Goal: Transaction & Acquisition: Purchase product/service

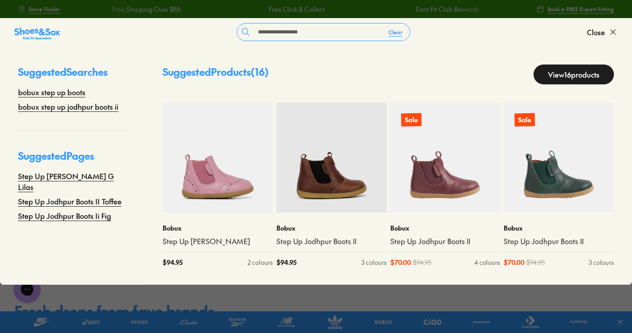
drag, startPoint x: 338, startPoint y: 31, endPoint x: -28, endPoint y: 4, distance: 367.4
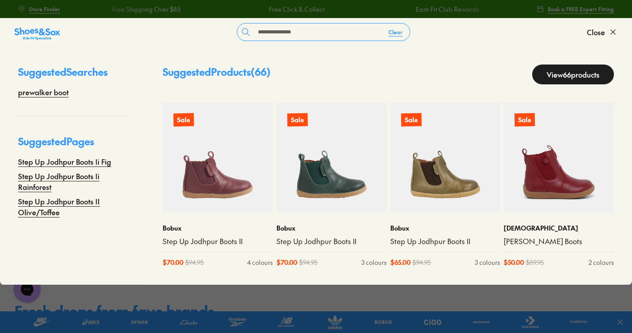
type input "**********"
click at [565, 70] on link "View 66 products" at bounding box center [573, 75] width 82 height 20
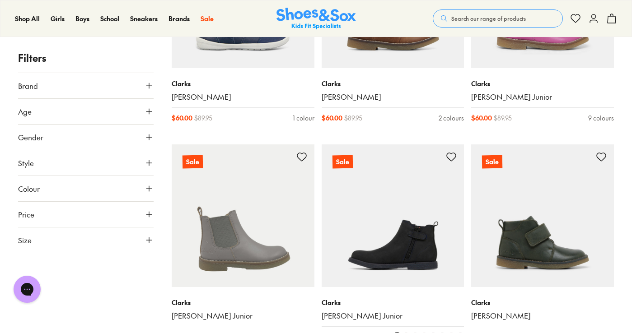
scroll to position [1084, 0]
